Goal: Book appointment/travel/reservation

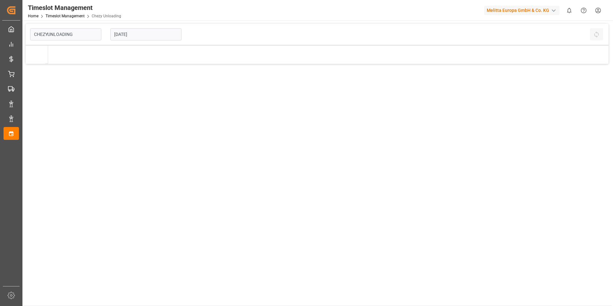
type input "Chezy Unloading"
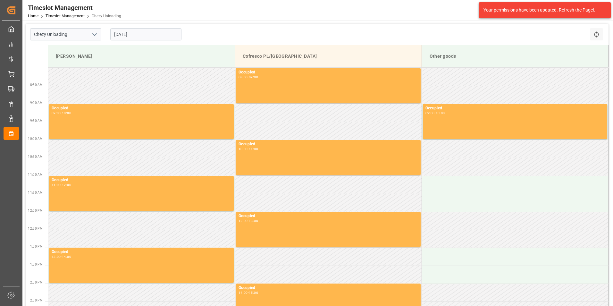
click at [139, 32] on input "[DATE]" at bounding box center [145, 34] width 71 height 12
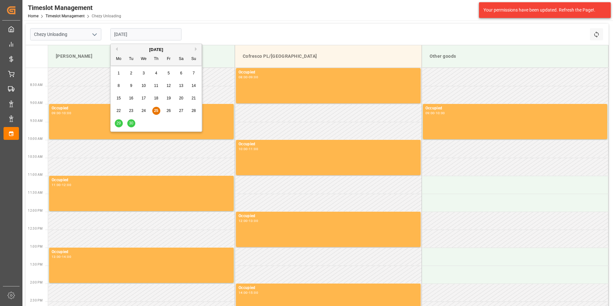
click at [120, 122] on span "29" at bounding box center [118, 123] width 4 height 4
type input "[DATE]"
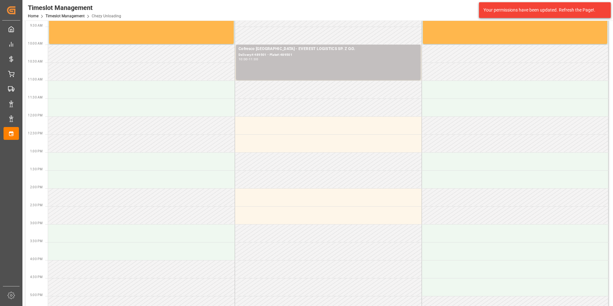
scroll to position [96, 0]
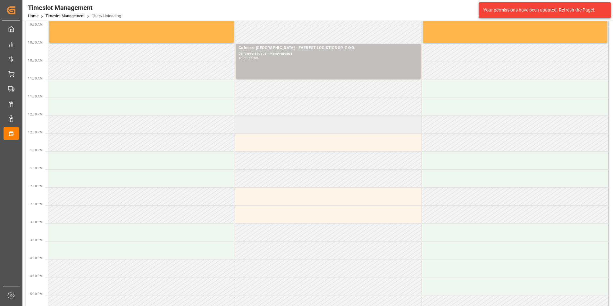
click at [284, 126] on td at bounding box center [328, 124] width 187 height 18
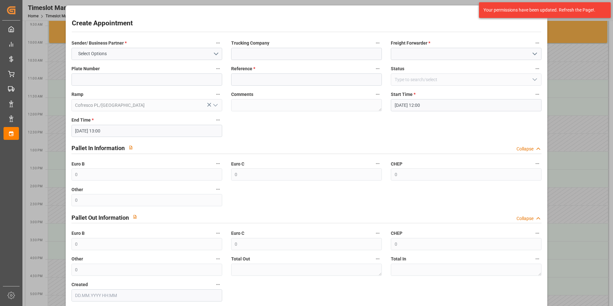
click at [576, 75] on div "Create Appointment Sender/ Business Partner * Select Options Trucking Company F…" at bounding box center [306, 153] width 613 height 306
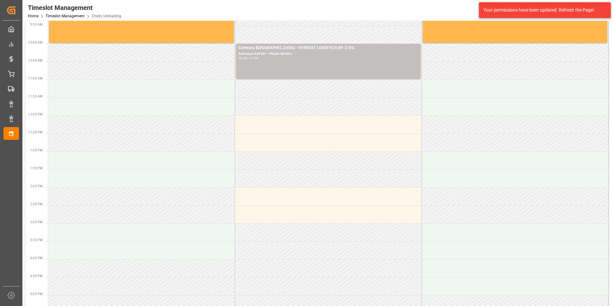
scroll to position [0, 0]
